Goal: Information Seeking & Learning: Learn about a topic

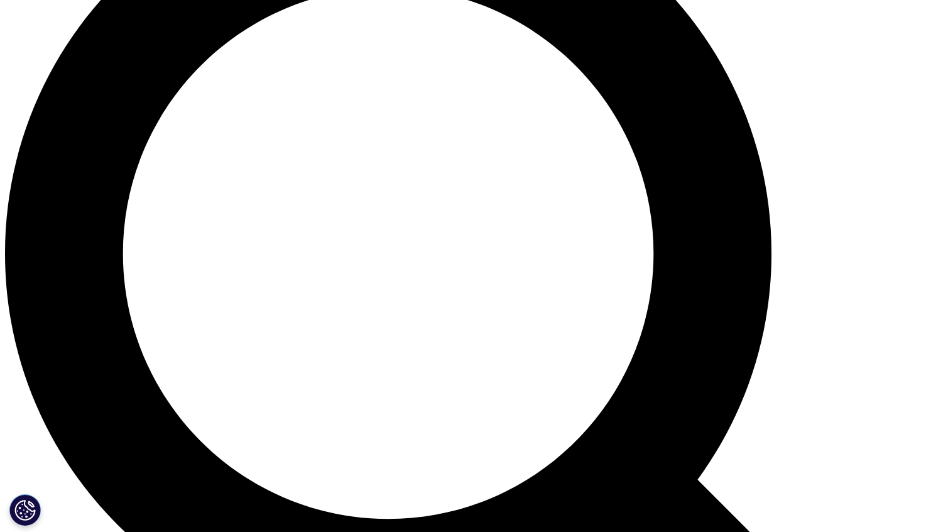
scroll to position [1073, 0]
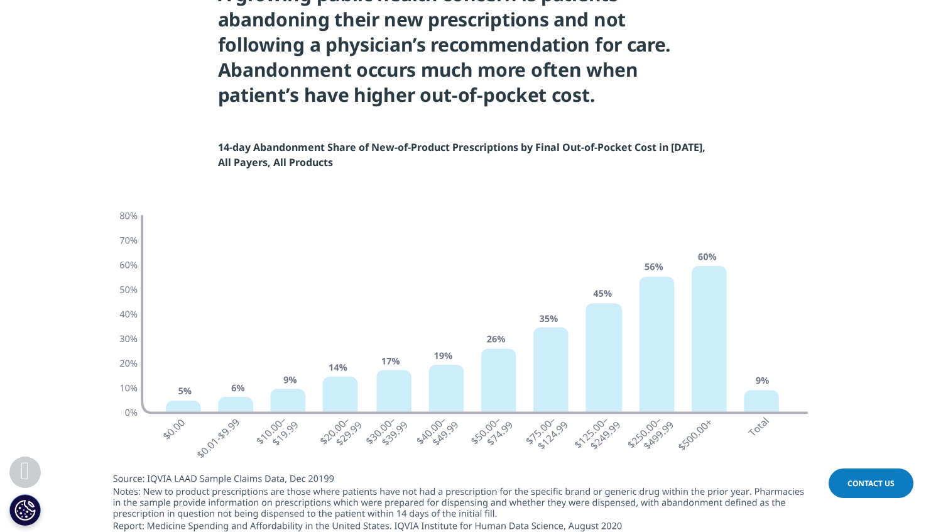
scroll to position [3716, 0]
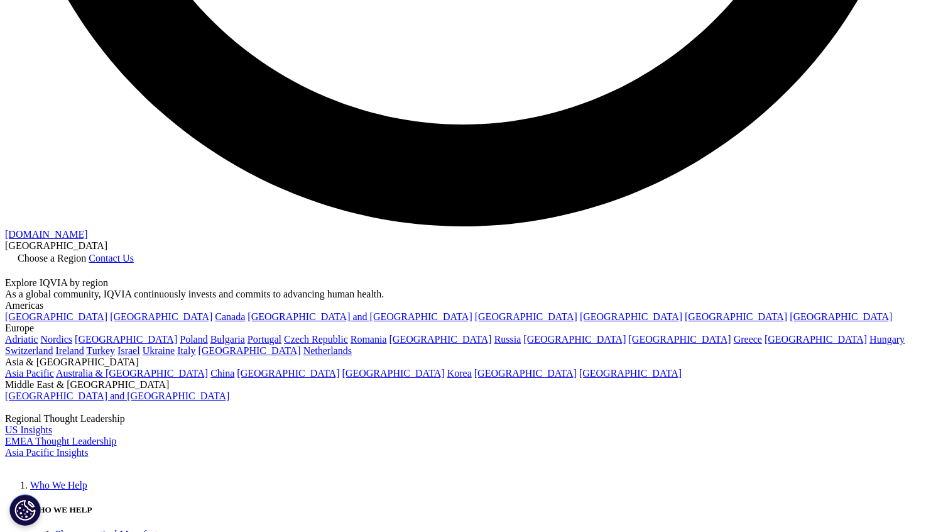
scroll to position [2567, 0]
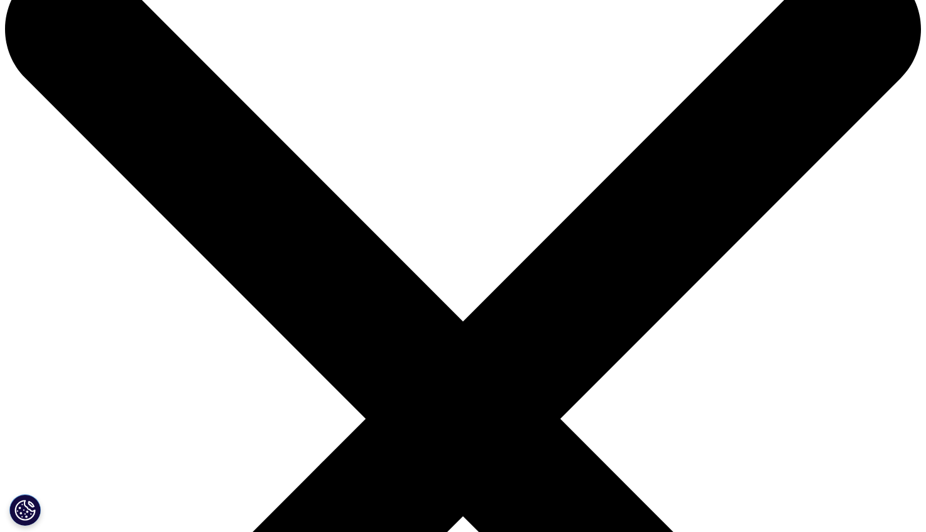
scroll to position [44, 0]
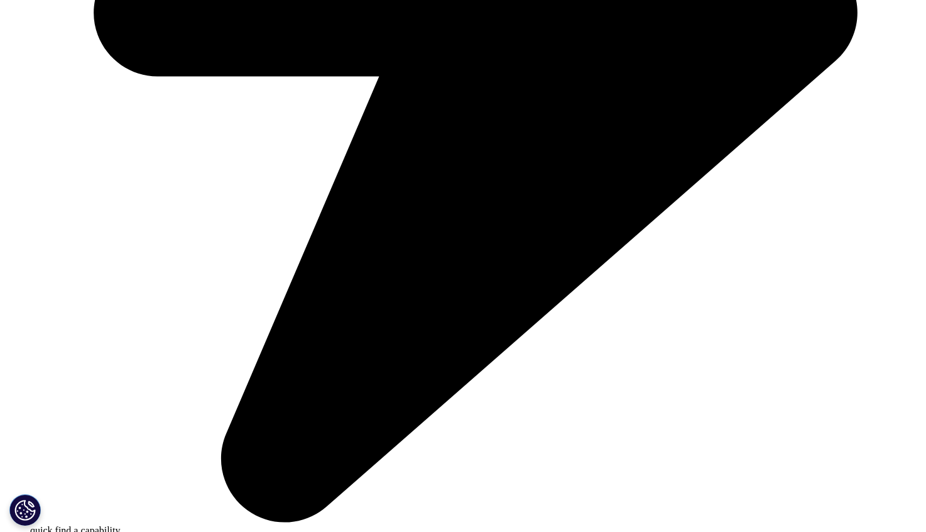
scroll to position [1135, 0]
